Goal: Task Accomplishment & Management: Manage account settings

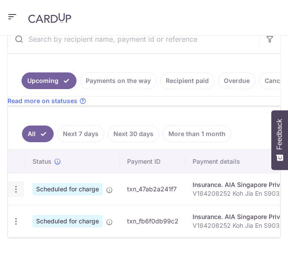
click at [13, 186] on icon "button" at bounding box center [15, 189] width 9 height 9
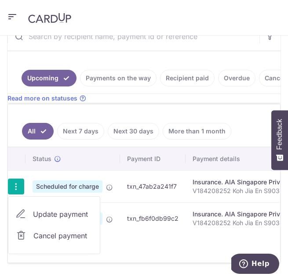
click at [34, 237] on span "Cancel payment" at bounding box center [62, 236] width 59 height 11
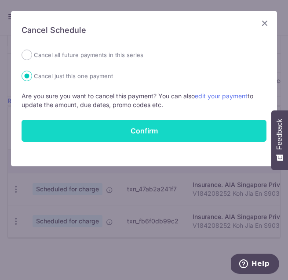
click at [166, 133] on button "Confirm" at bounding box center [144, 131] width 245 height 22
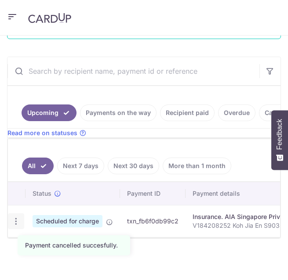
scroll to position [199, 0]
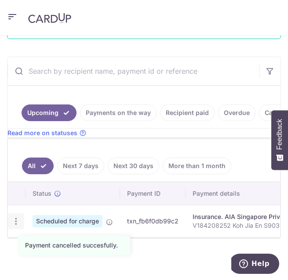
click at [18, 217] on icon "button" at bounding box center [15, 221] width 9 height 9
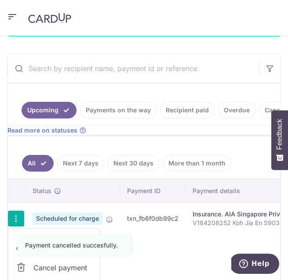
click at [57, 268] on span "Cancel payment" at bounding box center [62, 268] width 59 height 11
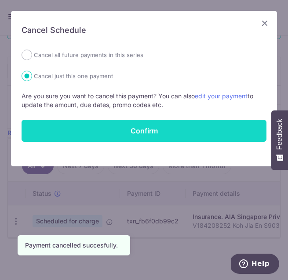
click at [162, 134] on button "Confirm" at bounding box center [144, 131] width 245 height 22
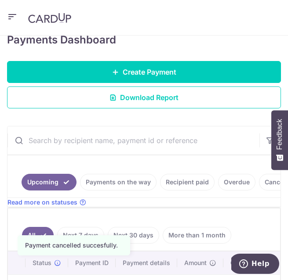
click at [104, 181] on link "Payments on the way" at bounding box center [118, 182] width 76 height 17
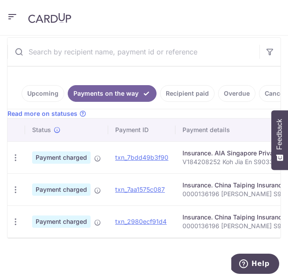
click at [14, 17] on icon "button" at bounding box center [12, 16] width 11 height 11
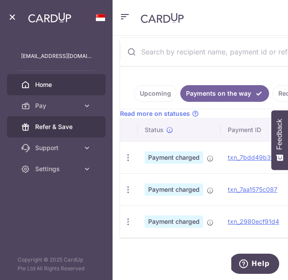
click at [39, 128] on span "Refer & Save" at bounding box center [63, 127] width 56 height 9
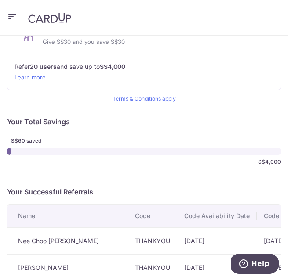
scroll to position [159, 0]
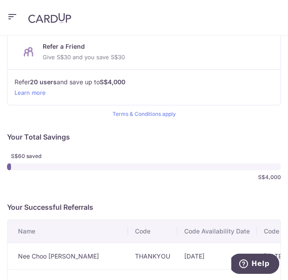
click at [6, 11] on header at bounding box center [144, 18] width 288 height 36
click at [11, 15] on icon "button" at bounding box center [12, 16] width 11 height 11
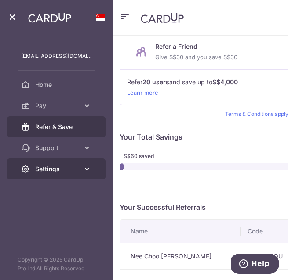
click at [50, 169] on span "Settings" at bounding box center [57, 169] width 44 height 9
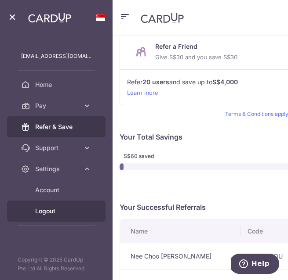
click at [49, 213] on span "Logout" at bounding box center [63, 211] width 56 height 9
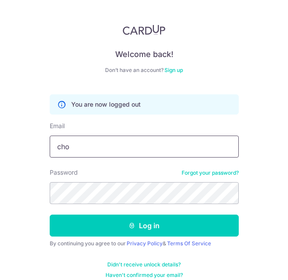
type input "[PERSON_NAME][EMAIL_ADDRESS][DOMAIN_NAME]"
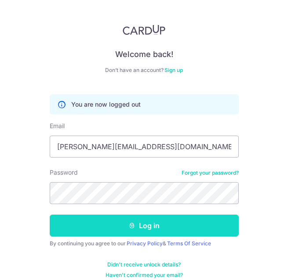
click at [94, 230] on button "Log in" at bounding box center [144, 226] width 189 height 22
